Goal: Navigation & Orientation: Find specific page/section

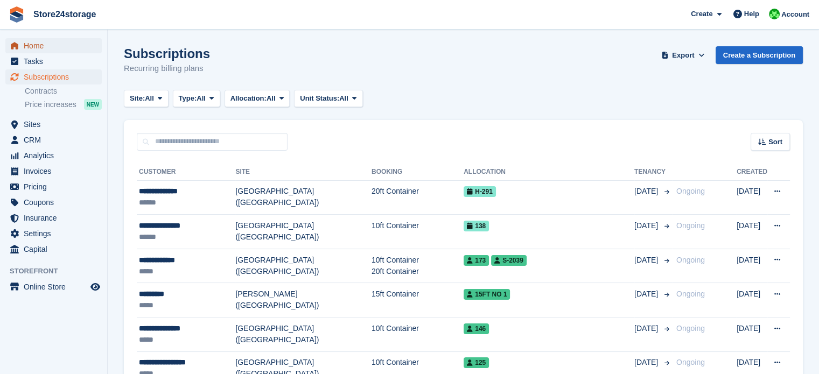
click at [48, 48] on span "Home" at bounding box center [56, 45] width 65 height 15
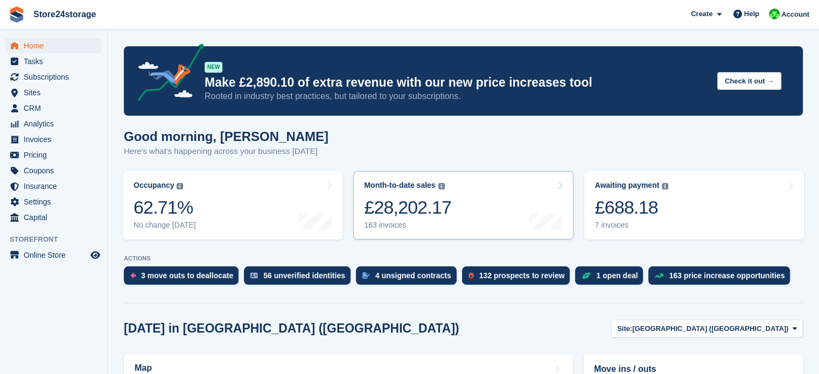
click at [670, 207] on link "Awaiting payment The total outstanding balance on all open invoices. £688.18 7 …" at bounding box center [694, 205] width 220 height 68
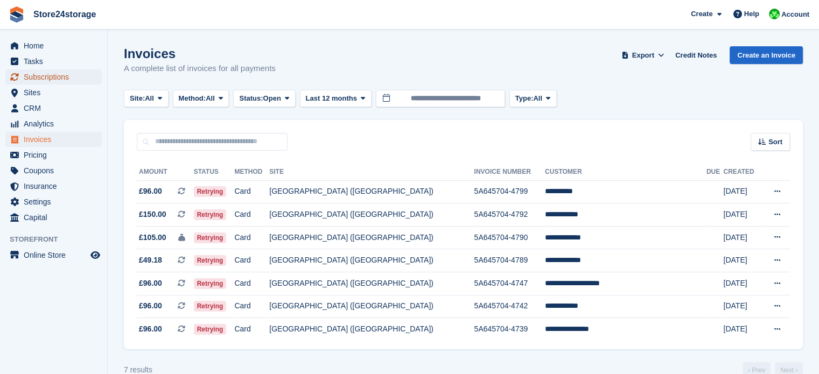
drag, startPoint x: 47, startPoint y: 78, endPoint x: 47, endPoint y: 72, distance: 5.9
click at [47, 78] on span "Subscriptions" at bounding box center [56, 76] width 65 height 15
